Goal: Information Seeking & Learning: Learn about a topic

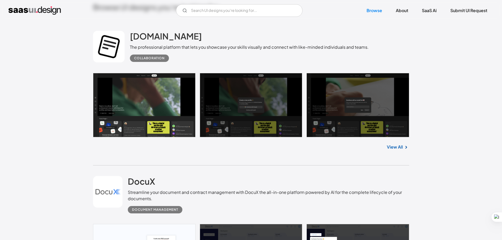
scroll to position [79, 0]
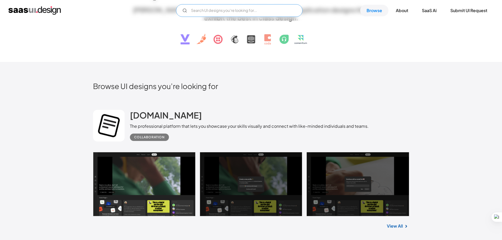
click at [269, 9] on input "Email Form" at bounding box center [239, 10] width 127 height 13
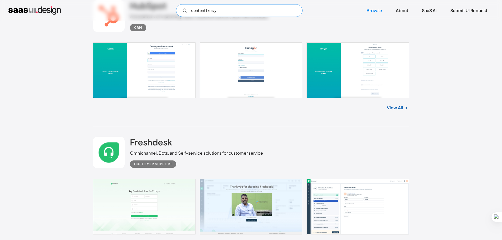
scroll to position [13808, 0]
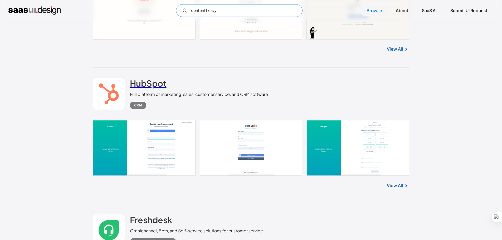
type input "content heavy"
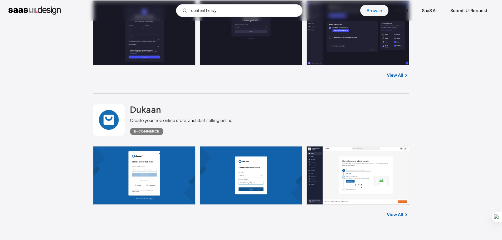
scroll to position [10591, 0]
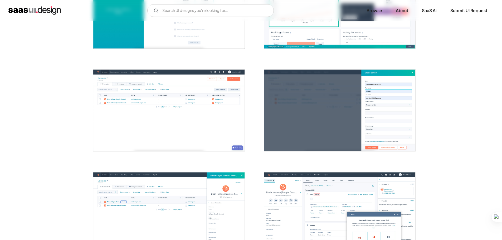
scroll to position [264, 0]
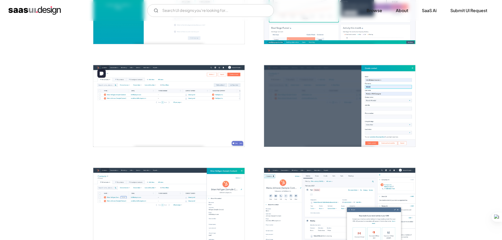
click at [161, 128] on img "open lightbox" at bounding box center [168, 105] width 151 height 81
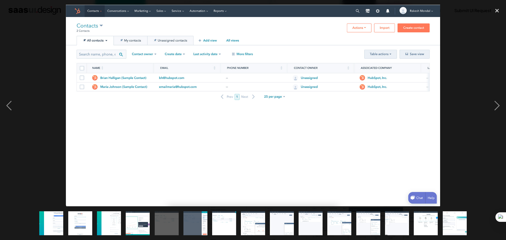
click at [449, 101] on div at bounding box center [253, 106] width 506 height 202
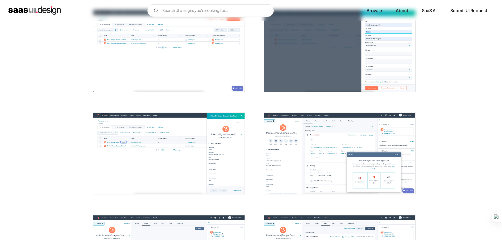
scroll to position [343, 0]
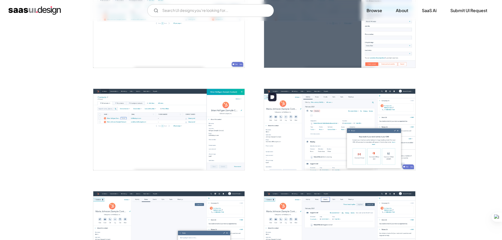
click at [335, 110] on img "open lightbox" at bounding box center [339, 129] width 151 height 81
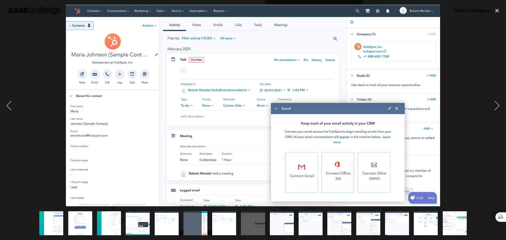
click at [468, 91] on div at bounding box center [253, 106] width 506 height 202
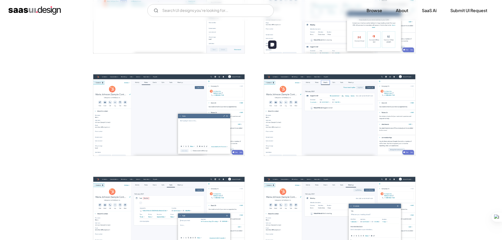
scroll to position [554, 0]
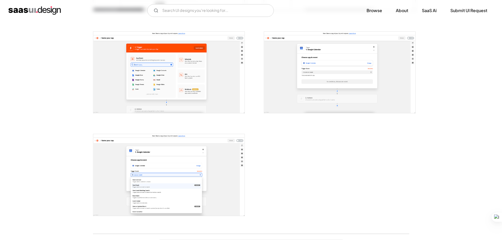
scroll to position [923, 0]
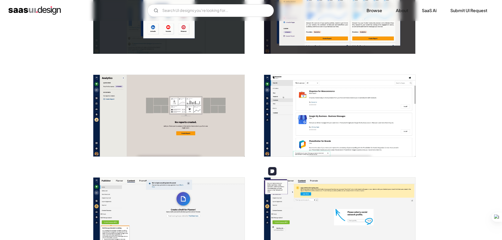
scroll to position [475, 0]
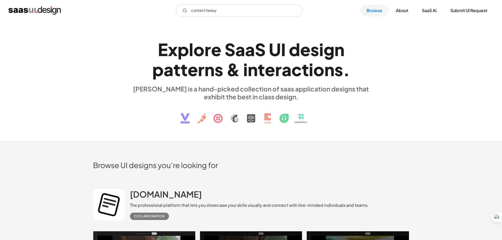
scroll to position [10591, 0]
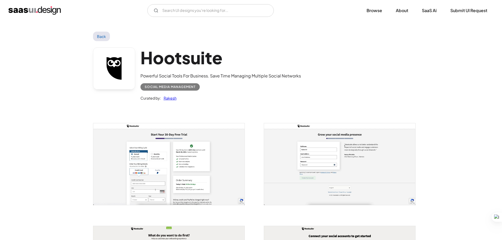
scroll to position [475, 0]
